Goal: Transaction & Acquisition: Purchase product/service

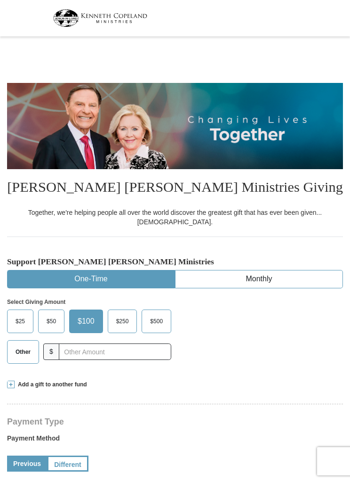
select select "FL"
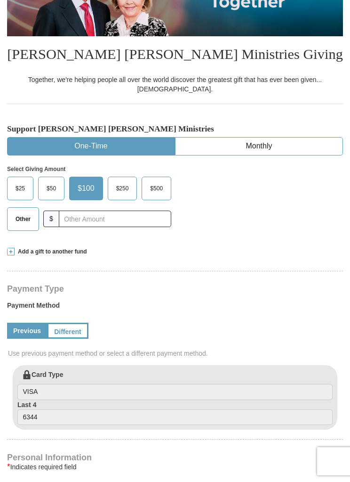
scroll to position [153, 0]
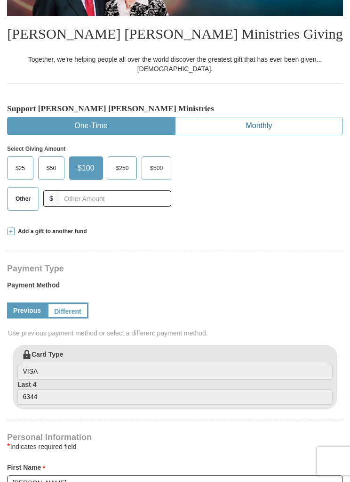
click at [286, 118] on button "Monthly" at bounding box center [259, 126] width 167 height 17
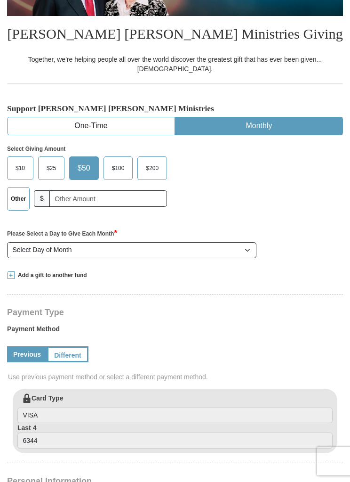
click at [18, 194] on label "Other" at bounding box center [19, 198] width 22 height 23
click at [0, 0] on input "Other" at bounding box center [0, 0] width 0 height 0
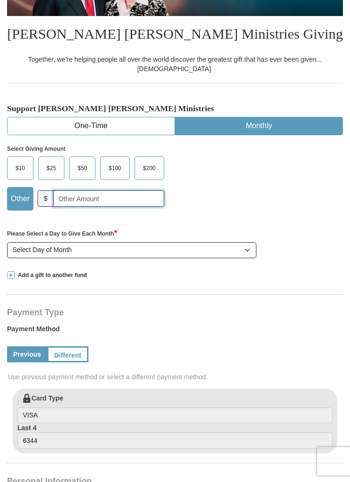
scroll to position [153, 0]
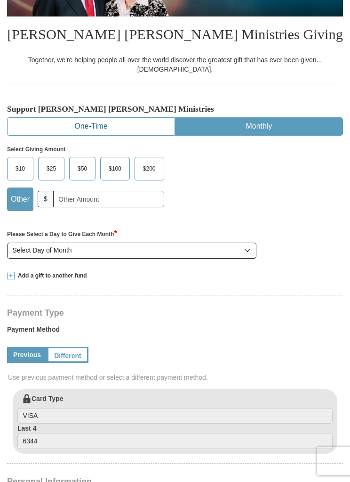
click at [131, 118] on button "One-Time" at bounding box center [91, 126] width 167 height 17
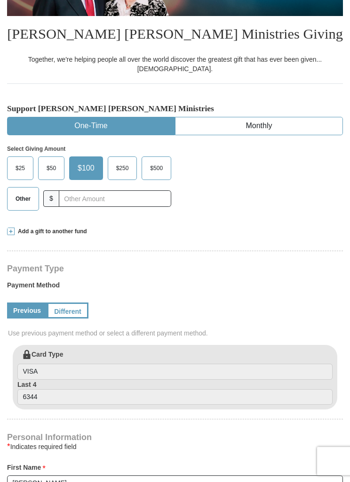
scroll to position [153, 0]
click at [20, 192] on span "Other" at bounding box center [23, 199] width 24 height 14
click at [0, 0] on input "Other" at bounding box center [0, 0] width 0 height 0
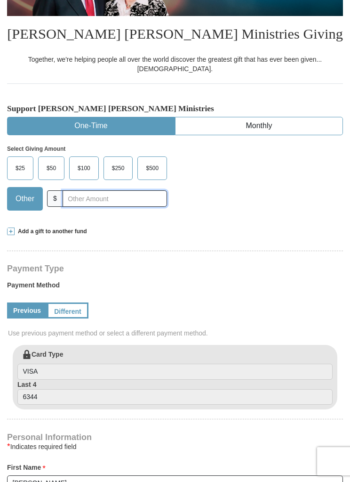
scroll to position [153, 0]
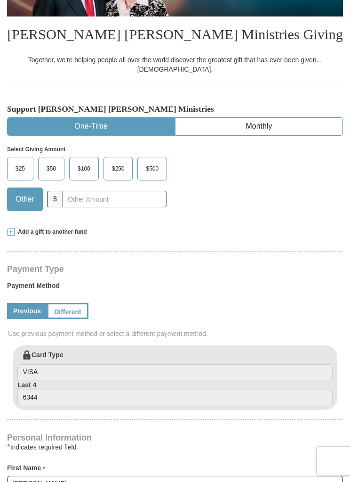
click at [13, 228] on span at bounding box center [11, 232] width 8 height 8
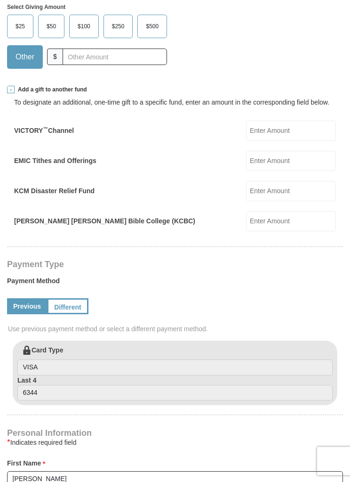
scroll to position [295, 0]
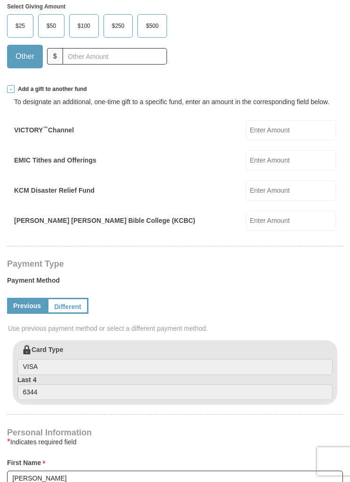
click at [296, 150] on input "EMIC Tithes and Offerings" at bounding box center [291, 160] width 90 height 20
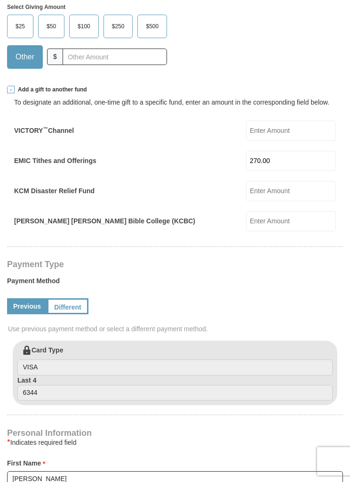
type input "270.00"
click at [305, 124] on input "VICTORY ™ Channel" at bounding box center [291, 131] width 90 height 20
type input "50.00"
click at [298, 181] on input "KCM Disaster Relief Fund" at bounding box center [291, 191] width 90 height 20
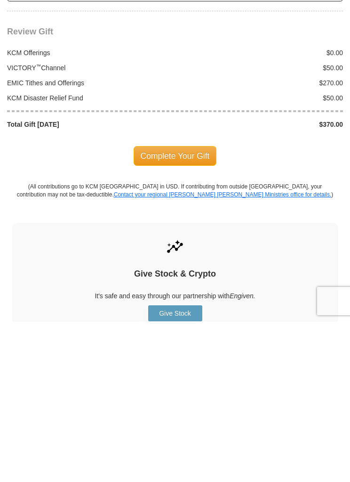
scroll to position [976, 0]
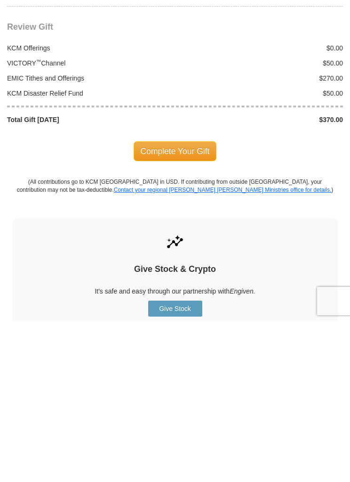
type input "50.00"
click at [188, 301] on span "Complete Your Gift" at bounding box center [175, 311] width 83 height 20
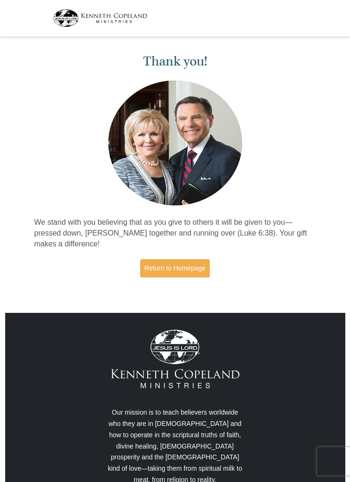
click at [195, 270] on link "Return to Homepage" at bounding box center [175, 268] width 70 height 18
